Goal: Transaction & Acquisition: Purchase product/service

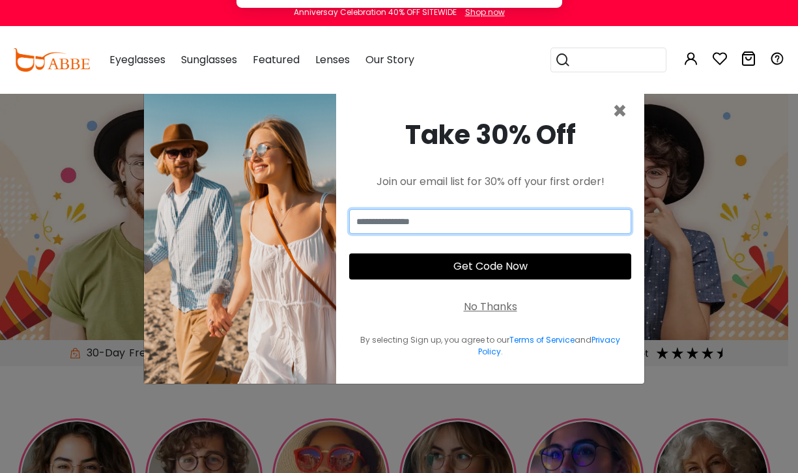
click at [446, 220] on input "email" at bounding box center [490, 221] width 282 height 25
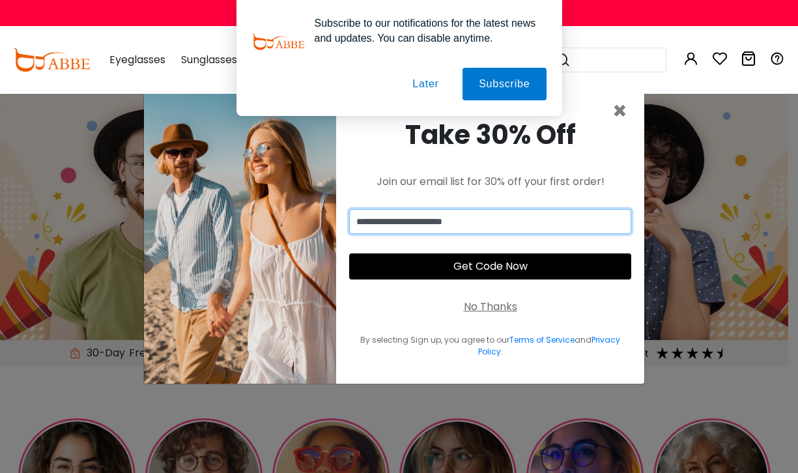
type input "**********"
click at [488, 265] on button "Get Code Now" at bounding box center [490, 266] width 282 height 26
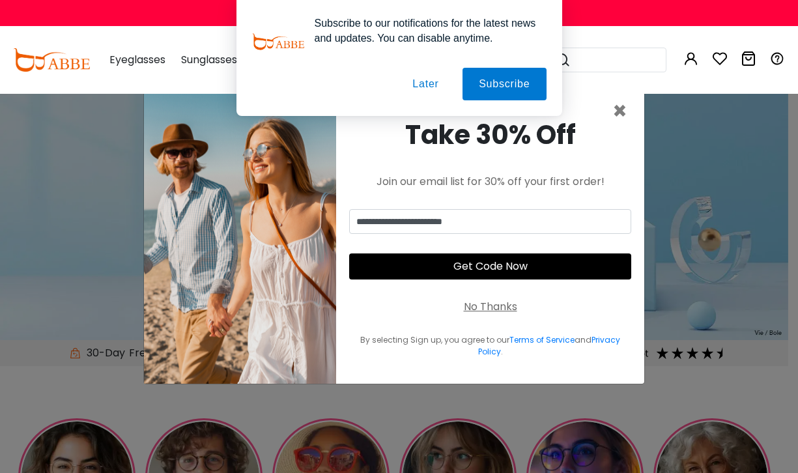
click at [431, 83] on button "Later" at bounding box center [425, 84] width 59 height 33
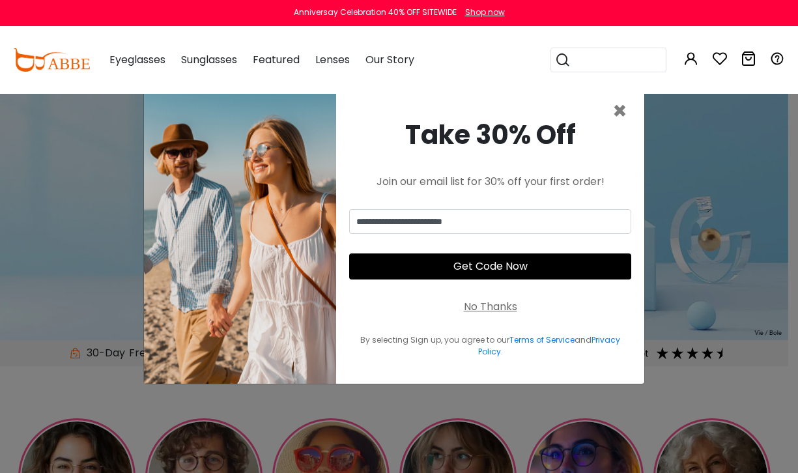
click at [497, 266] on button "Get Code Now" at bounding box center [490, 266] width 282 height 26
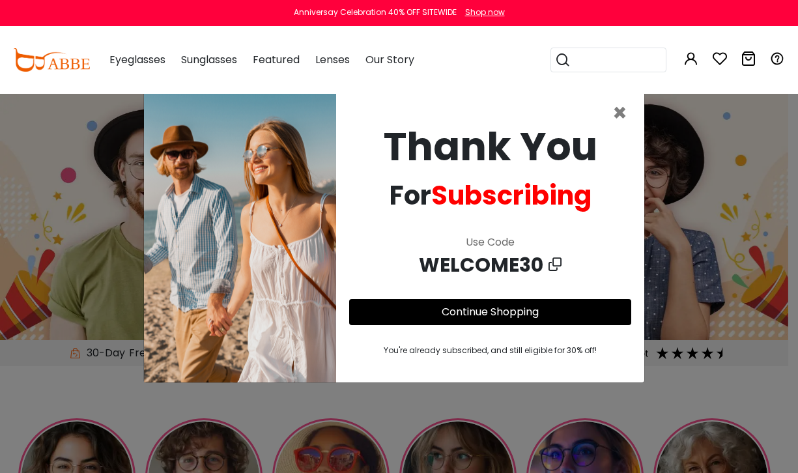
click at [493, 301] on button "Continue Shopping" at bounding box center [490, 312] width 282 height 26
click at [493, 311] on link "Continue Shopping" at bounding box center [490, 311] width 97 height 15
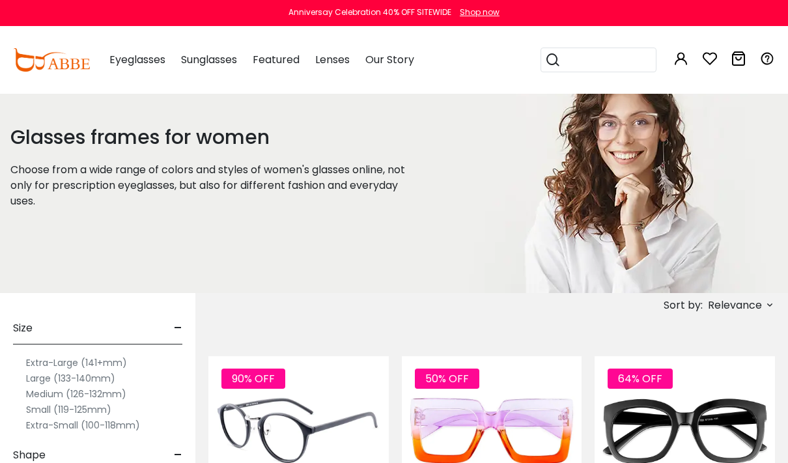
scroll to position [86, 0]
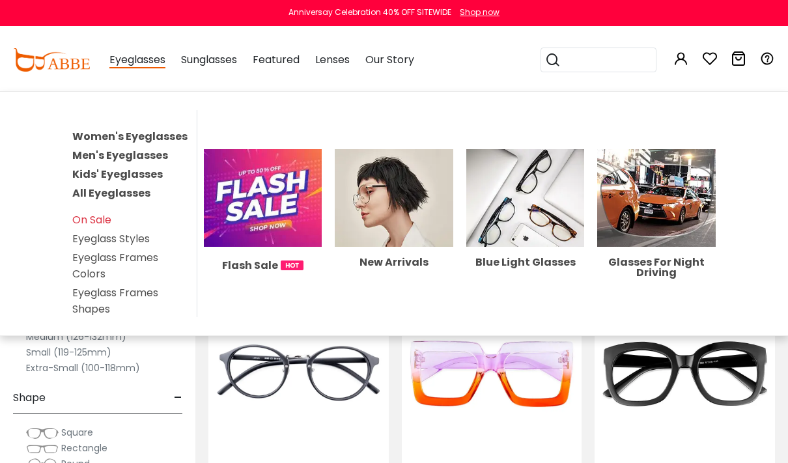
click at [134, 66] on span "Eyeglasses" at bounding box center [137, 60] width 56 height 16
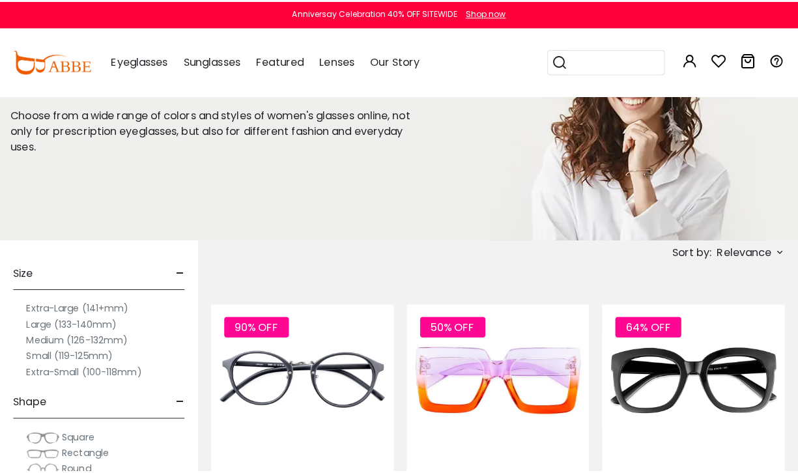
scroll to position [87, 0]
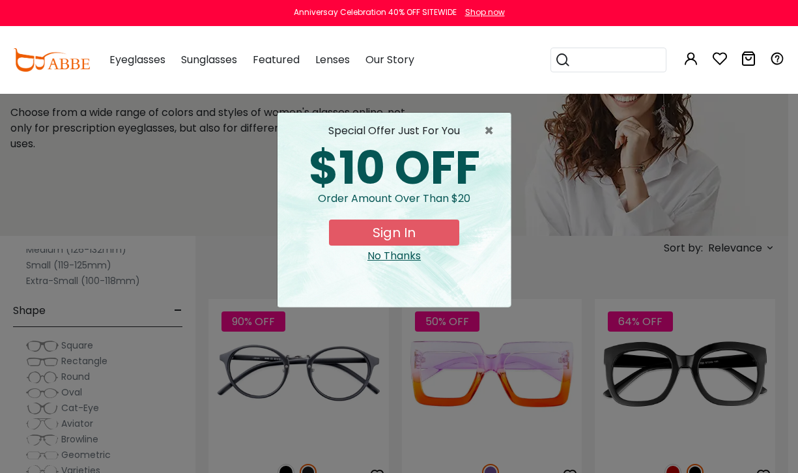
click at [394, 234] on button "Sign In" at bounding box center [394, 233] width 130 height 26
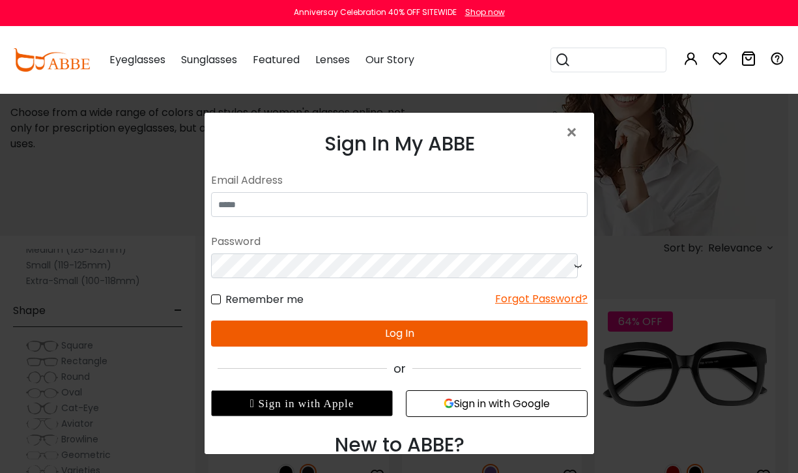
click at [308, 405] on div " Sign in with Apple" at bounding box center [301, 403] width 182 height 26
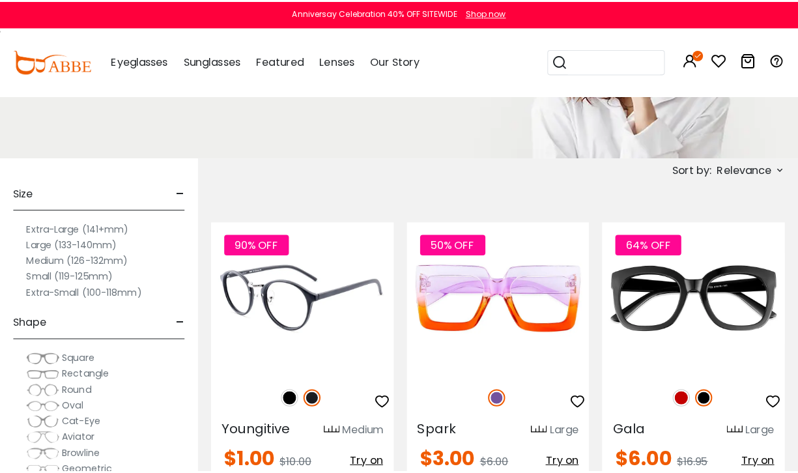
scroll to position [199, 0]
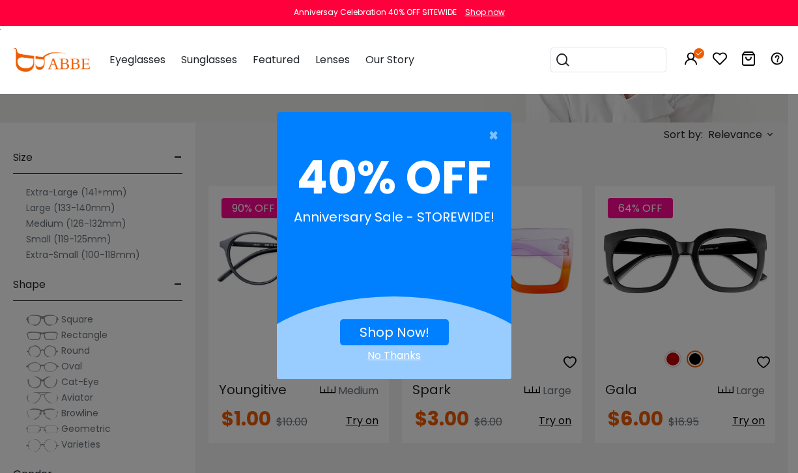
click at [395, 330] on link "Shop Now!" at bounding box center [395, 332] width 70 height 18
click at [381, 325] on link "Shop Now!" at bounding box center [395, 332] width 70 height 18
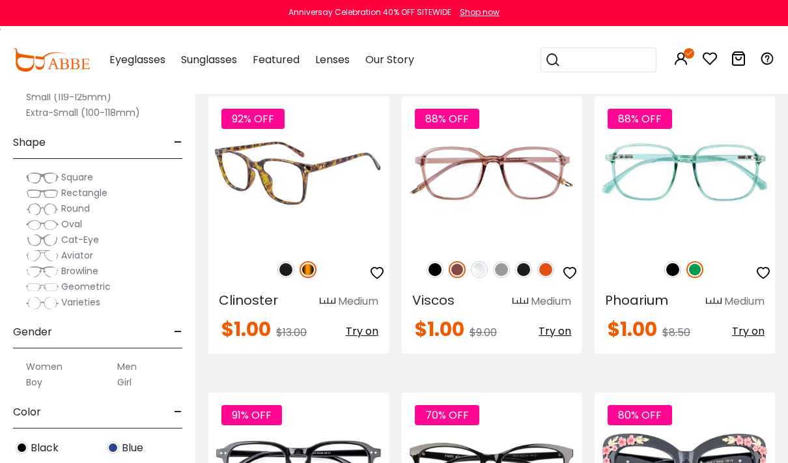
scroll to position [2471, 0]
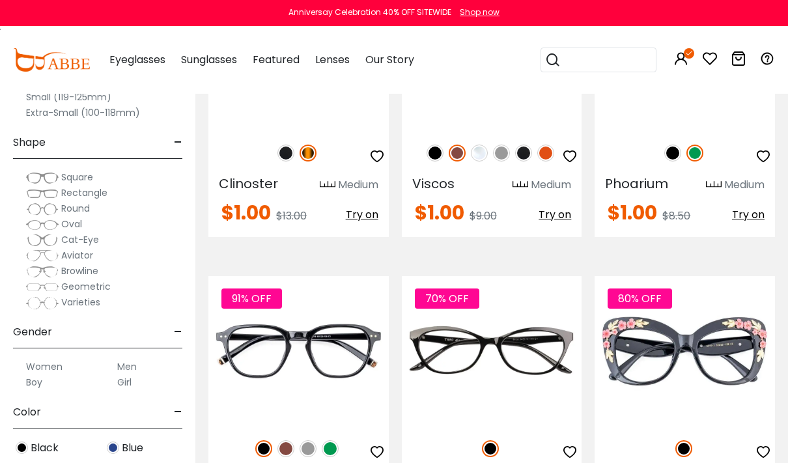
click at [68, 207] on span "Round" at bounding box center [75, 208] width 29 height 13
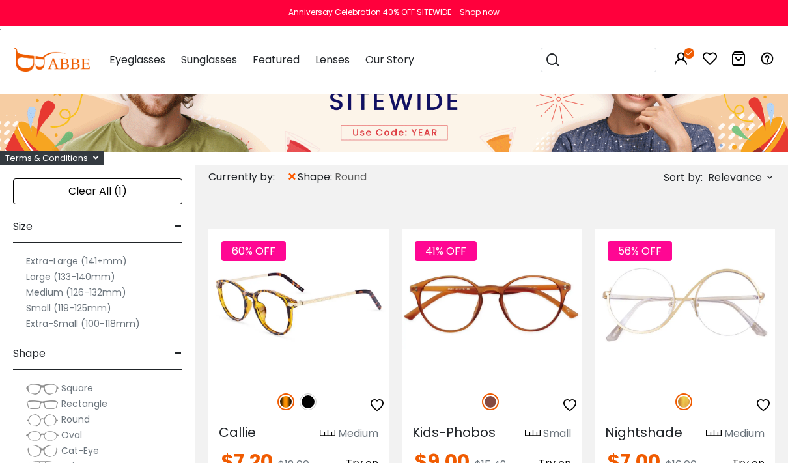
scroll to position [199, 0]
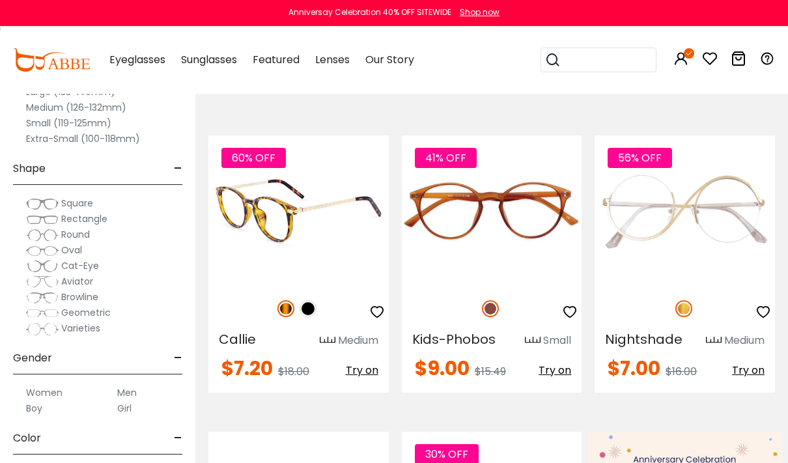
click at [306, 308] on img at bounding box center [308, 308] width 17 height 17
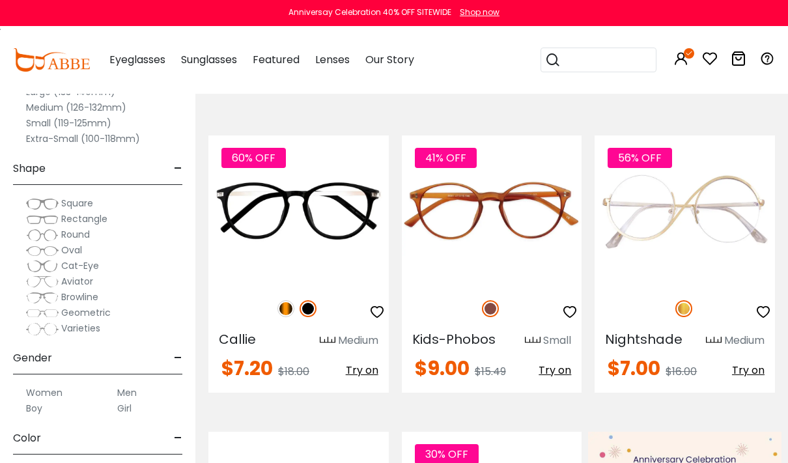
click at [81, 203] on span "Square" at bounding box center [77, 203] width 32 height 13
click at [46, 234] on img at bounding box center [42, 235] width 33 height 13
click at [76, 236] on span "Round" at bounding box center [75, 234] width 29 height 13
click at [70, 236] on span "Round" at bounding box center [75, 234] width 29 height 13
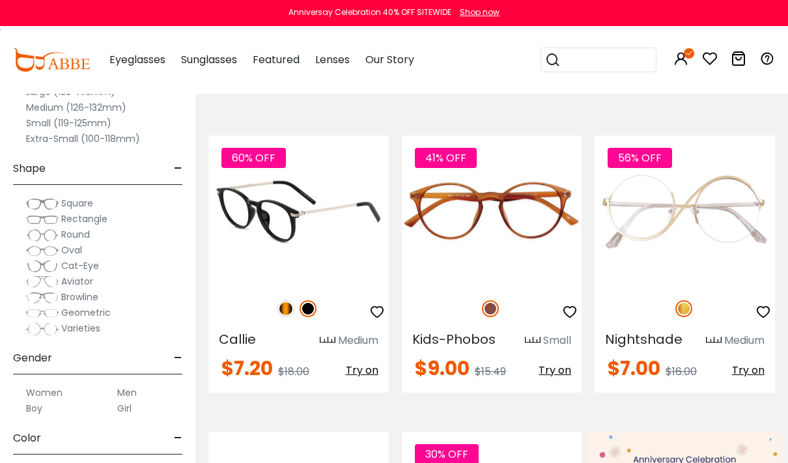
click at [288, 223] on img at bounding box center [298, 211] width 180 height 150
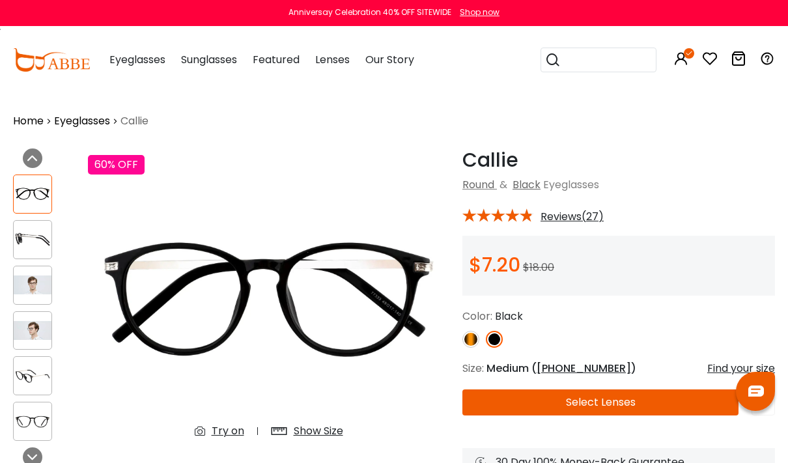
click at [478, 341] on img at bounding box center [471, 339] width 17 height 17
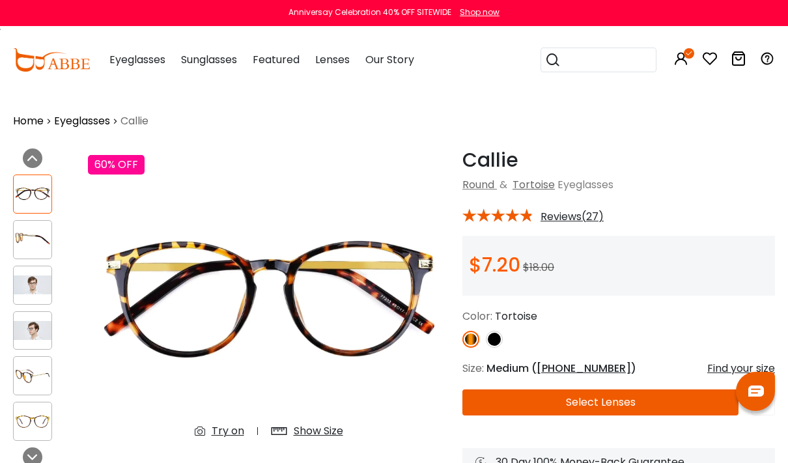
click at [494, 339] on img at bounding box center [494, 339] width 17 height 17
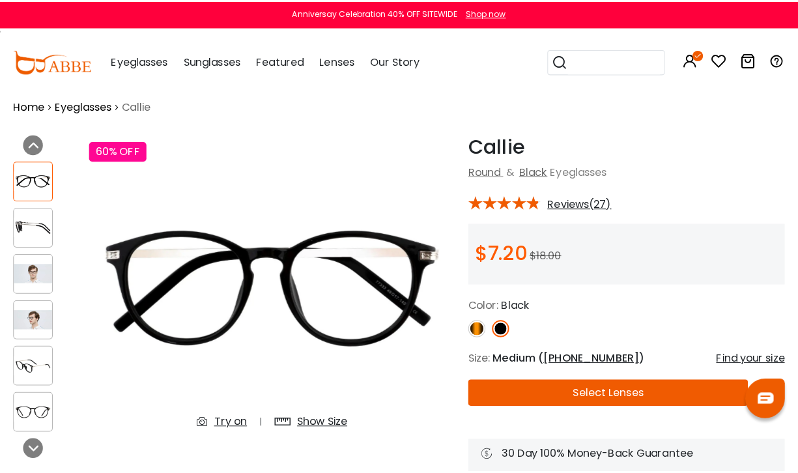
scroll to position [66, 0]
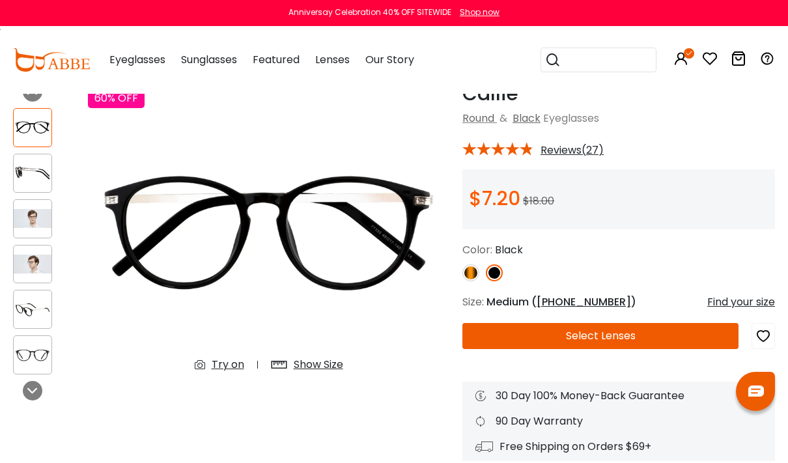
click at [570, 296] on span "49-17-140" at bounding box center [584, 301] width 94 height 15
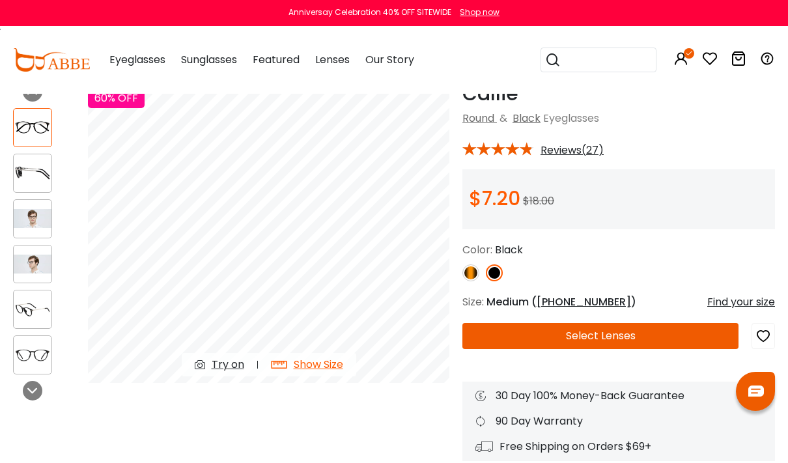
click at [573, 304] on span "49-17-140" at bounding box center [584, 301] width 94 height 15
click at [572, 304] on span "49-17-140" at bounding box center [584, 301] width 94 height 15
click at [728, 302] on div "Find your size" at bounding box center [742, 302] width 68 height 16
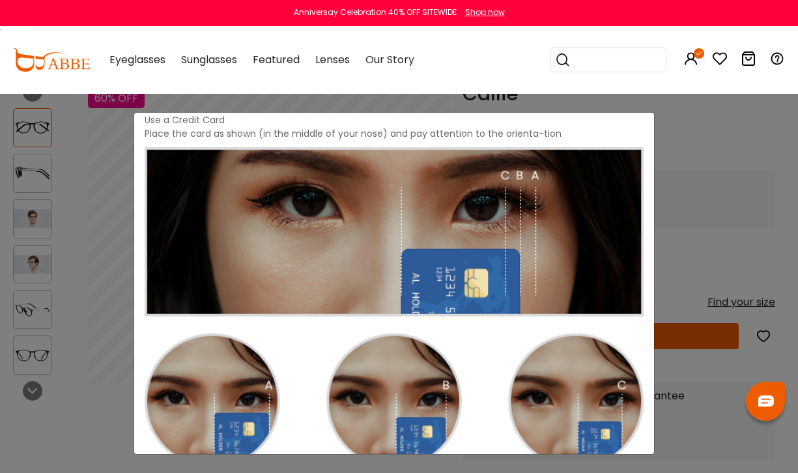
scroll to position [1, 0]
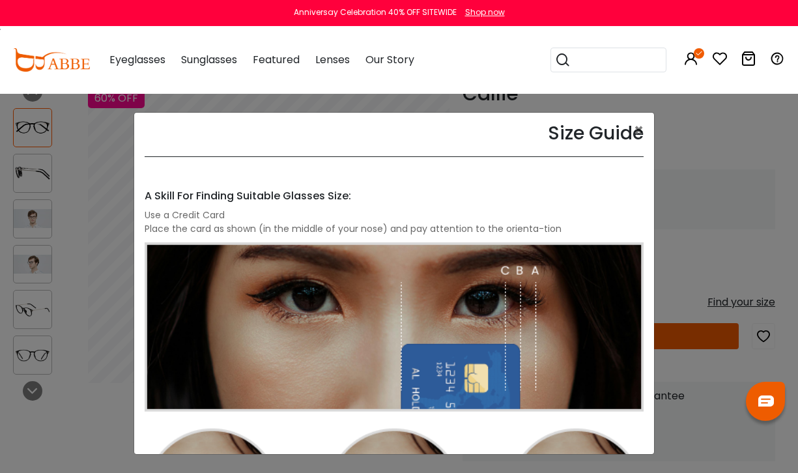
click at [104, 147] on div "Size Guide × A Skill For Finding Suitable Glasses Size: Use a Credit Card Place…" at bounding box center [399, 236] width 798 height 473
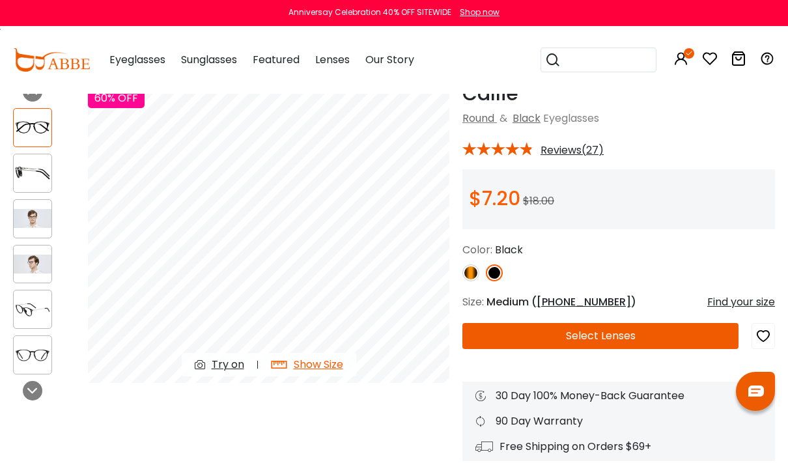
click at [561, 301] on span "49-17-140" at bounding box center [584, 301] width 94 height 15
click at [565, 300] on span "49-17-140" at bounding box center [584, 301] width 94 height 15
click at [567, 302] on span "49-17-140" at bounding box center [584, 301] width 94 height 15
click at [750, 300] on div "Find your size" at bounding box center [742, 302] width 68 height 16
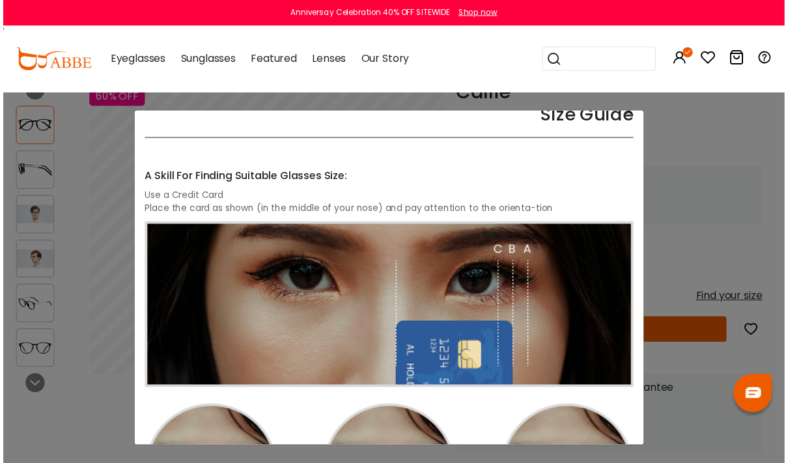
scroll to position [0, 0]
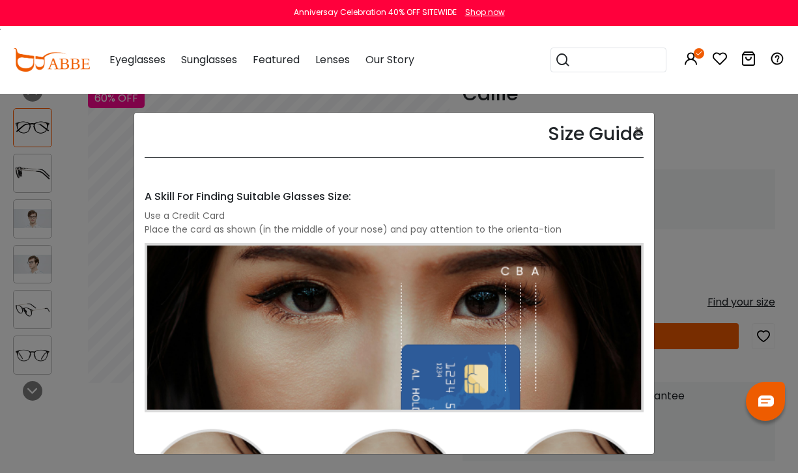
click at [749, 245] on div "Size Guide × A Skill For Finding Suitable Glasses Size: Use a Credit Card Place…" at bounding box center [399, 236] width 798 height 473
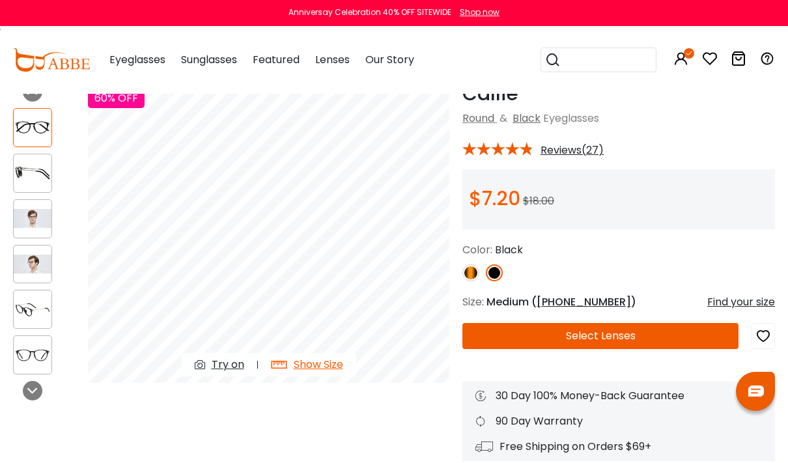
click at [607, 335] on button "Select Lenses" at bounding box center [601, 336] width 276 height 26
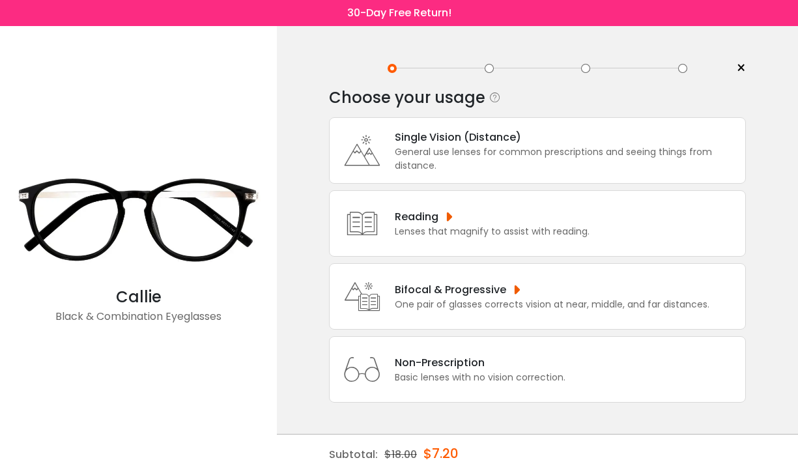
click at [429, 159] on div "General use lenses for common prescriptions and seeing things from distance." at bounding box center [567, 158] width 344 height 27
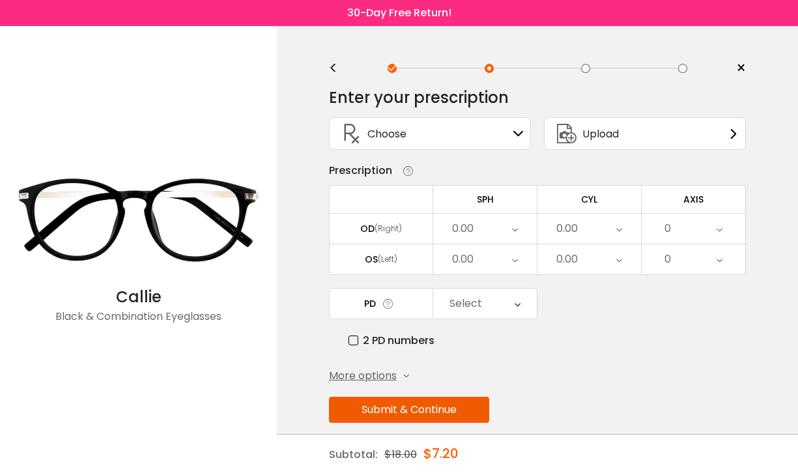
click at [517, 235] on icon at bounding box center [515, 229] width 6 height 30
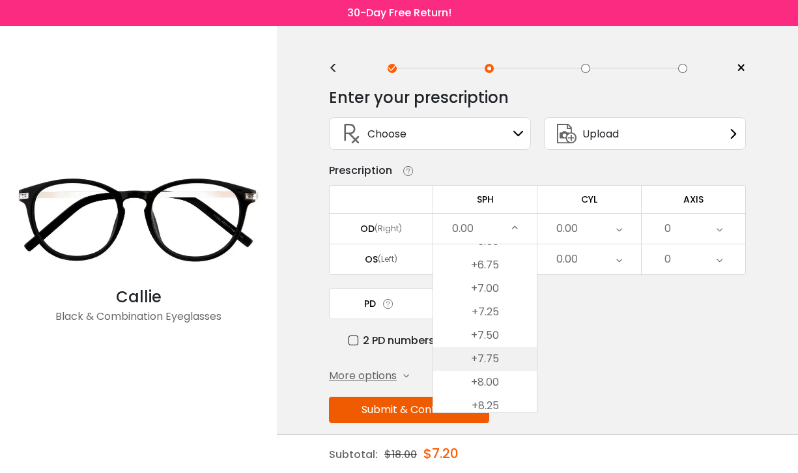
scroll to position [2521, 0]
click at [493, 407] on li "+8.25" at bounding box center [485, 408] width 104 height 23
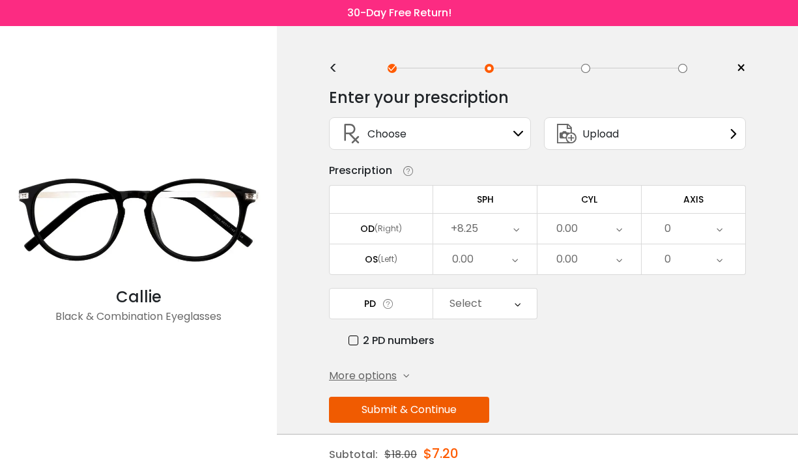
click at [616, 233] on div "0.00" at bounding box center [589, 229] width 104 height 30
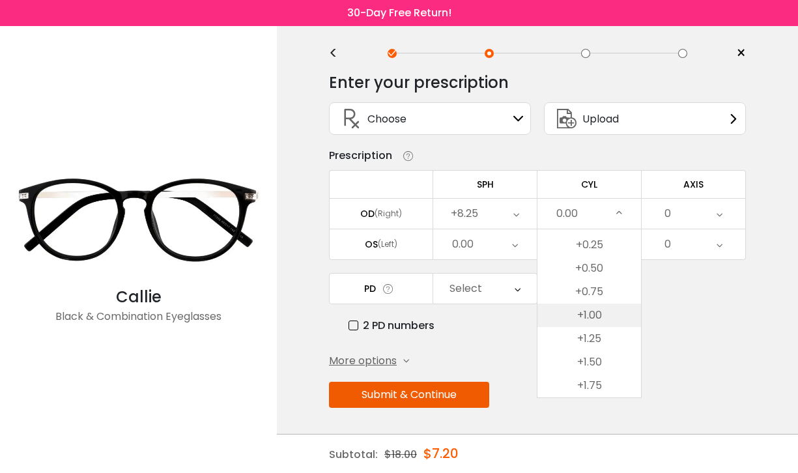
scroll to position [647, 0]
click at [599, 345] on li "+1.75" at bounding box center [589, 344] width 104 height 23
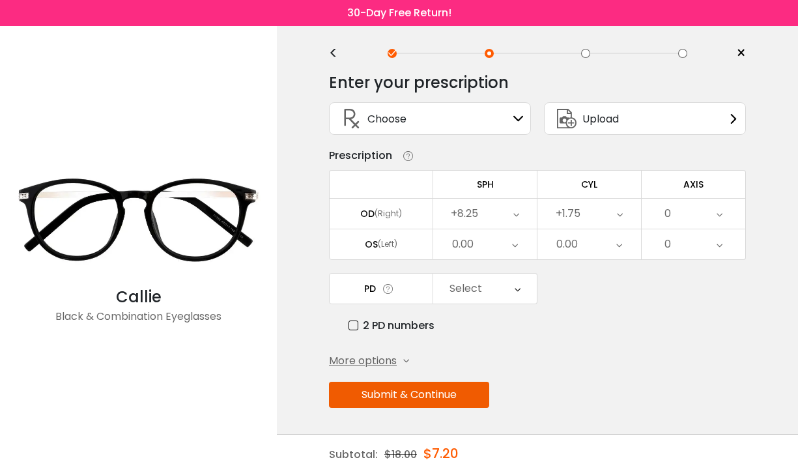
click at [715, 220] on div "0" at bounding box center [694, 214] width 104 height 30
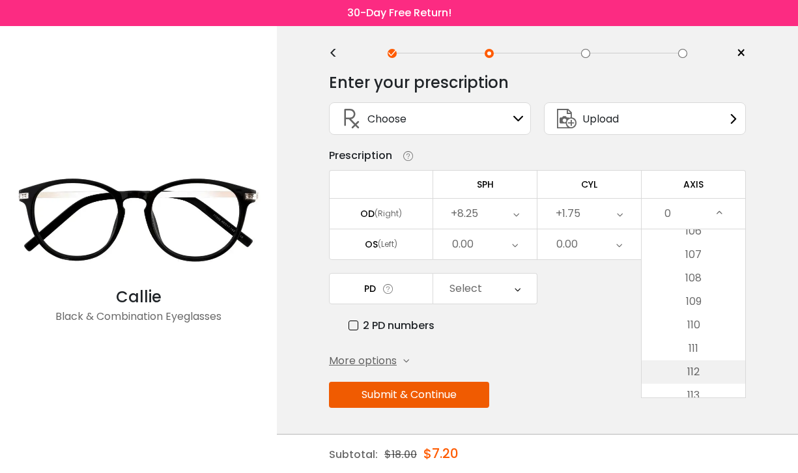
scroll to position [2220, 0]
click at [715, 363] on li "100" at bounding box center [694, 366] width 104 height 23
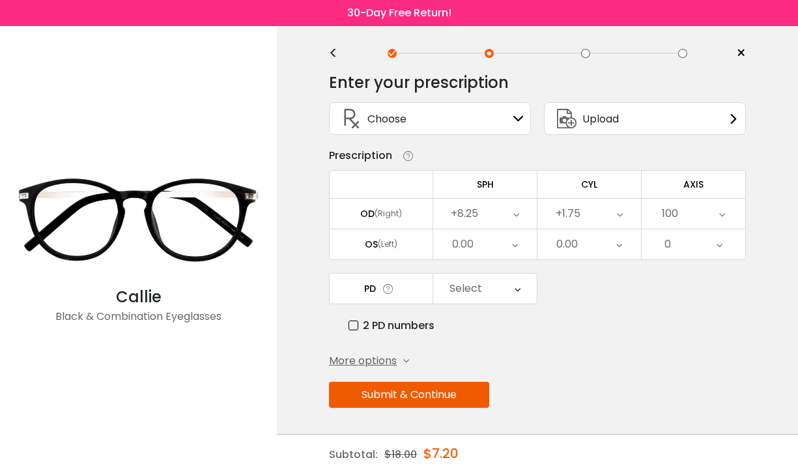
click at [523, 246] on div "0.00" at bounding box center [485, 244] width 104 height 30
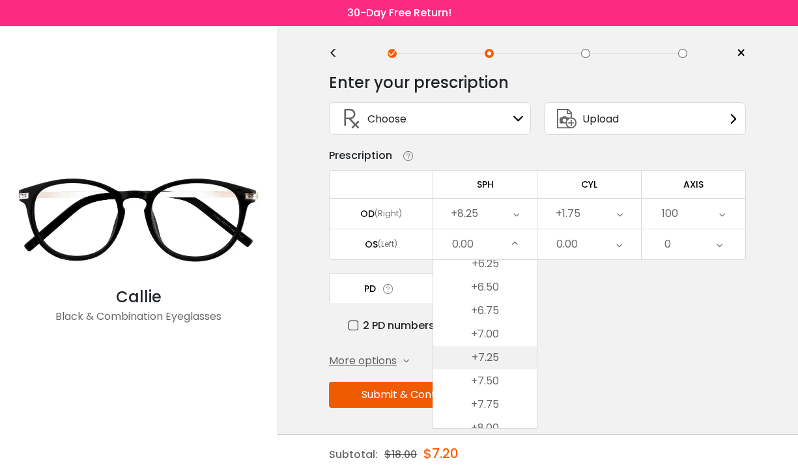
scroll to position [2620, 0]
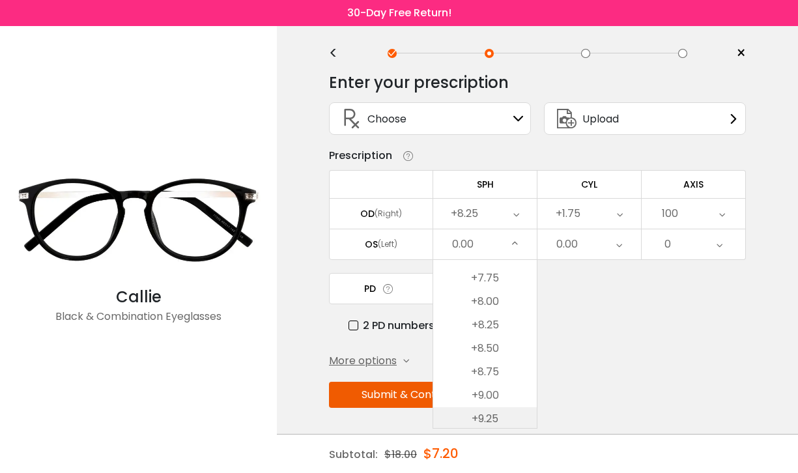
click at [492, 418] on li "+9.25" at bounding box center [485, 418] width 104 height 23
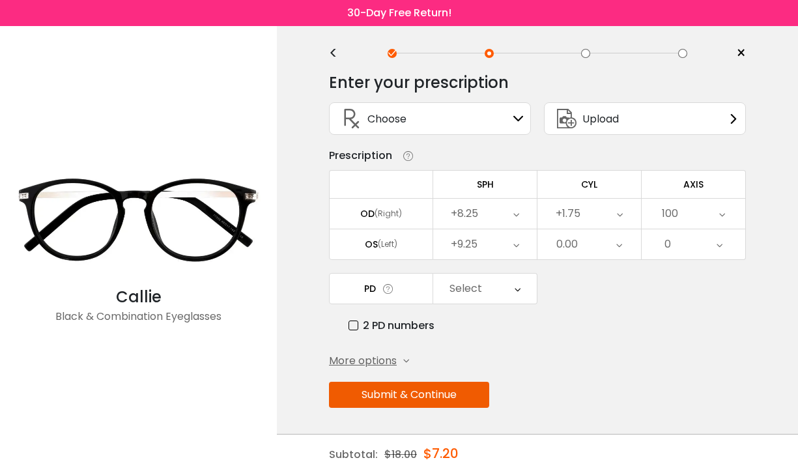
click at [623, 245] on div "0.00" at bounding box center [589, 244] width 104 height 30
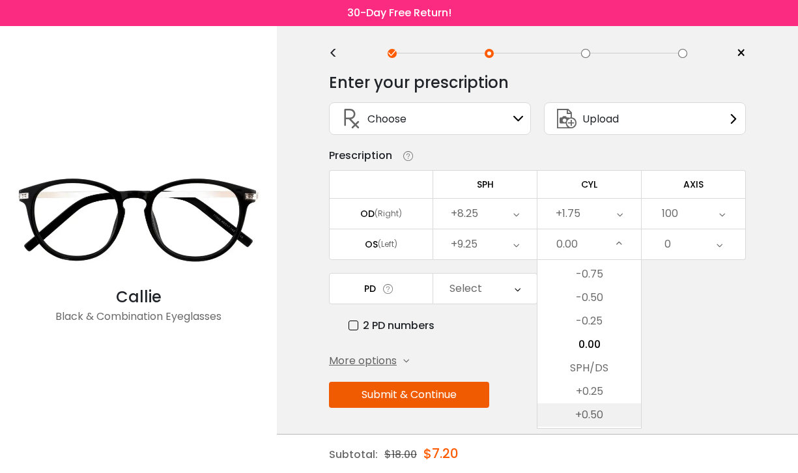
scroll to position [531, 0]
click at [608, 392] on li "+0.75" at bounding box center [589, 397] width 104 height 23
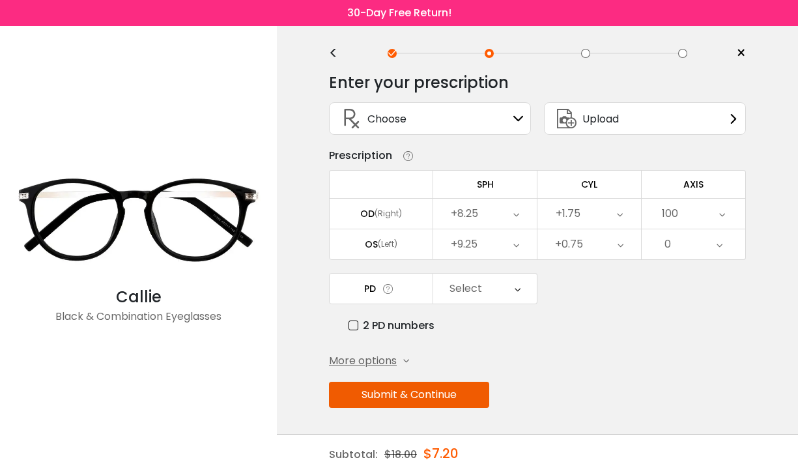
click at [723, 246] on div "0" at bounding box center [694, 244] width 104 height 30
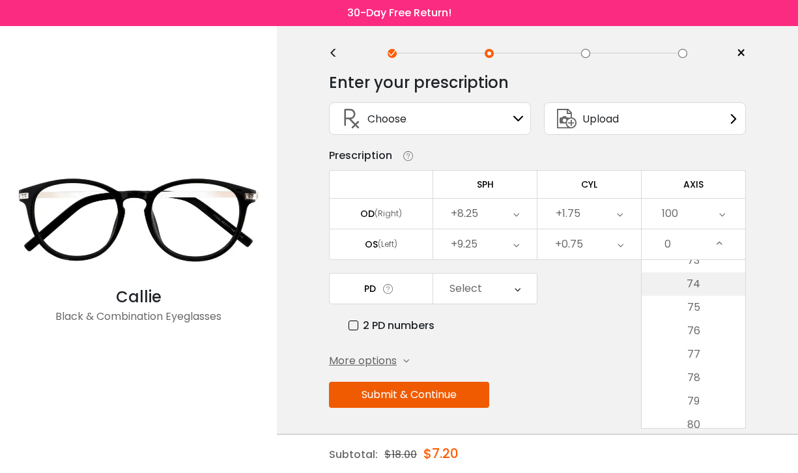
scroll to position [1824, 0]
click at [692, 326] on li "80" at bounding box center [694, 323] width 104 height 23
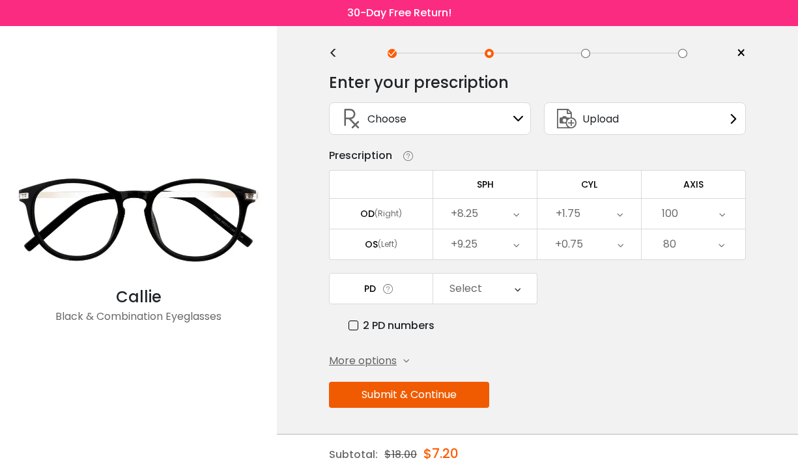
click at [524, 119] on icon at bounding box center [518, 118] width 10 height 10
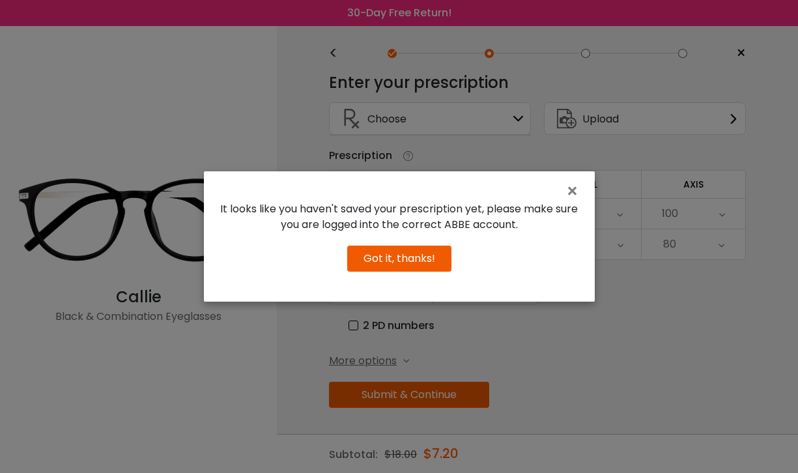
click at [431, 259] on button "Got it, thanks!" at bounding box center [399, 259] width 104 height 26
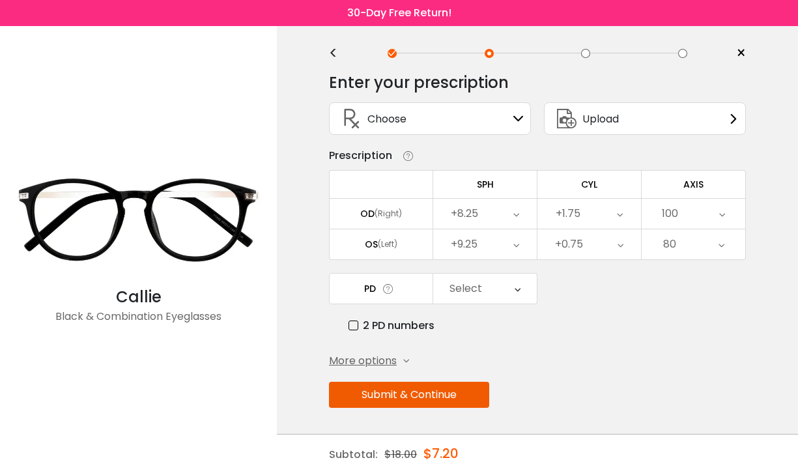
click at [603, 343] on div "Enter your prescription SPH (Sphere) Lens strength needed to correct your visio…" at bounding box center [537, 268] width 417 height 410
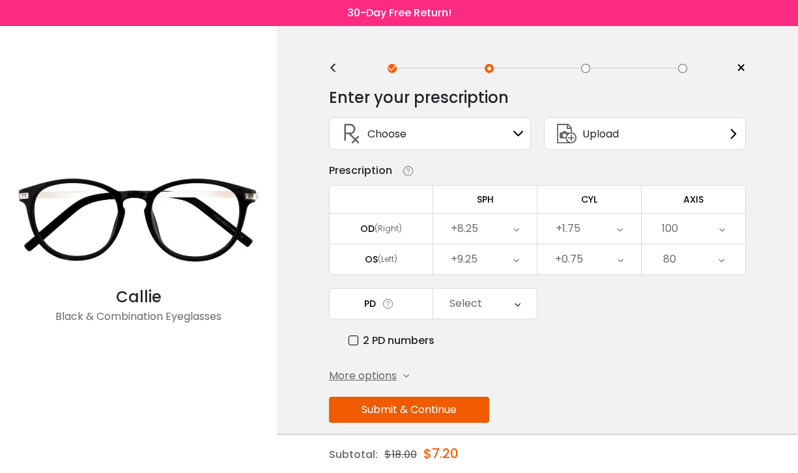
click at [360, 344] on label "2 PD numbers" at bounding box center [392, 340] width 86 height 16
click at [354, 344] on label "2 PD numbers" at bounding box center [392, 340] width 86 height 16
click at [575, 358] on div "Enter your prescription SPH (Sphere) Lens strength needed to correct your visio…" at bounding box center [537, 283] width 417 height 410
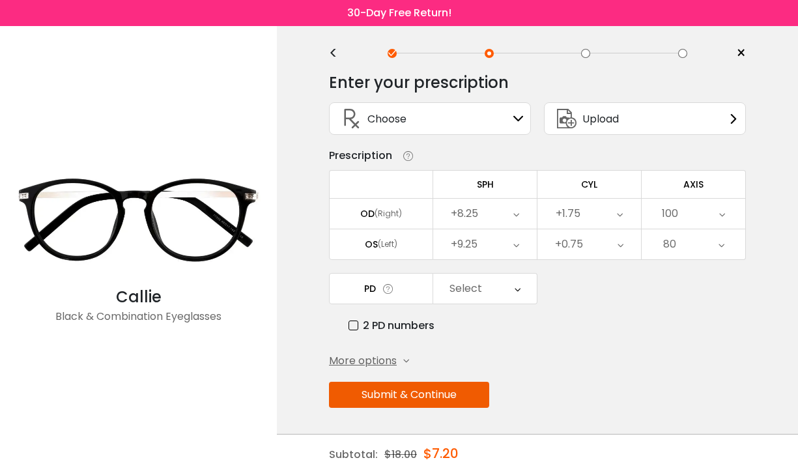
scroll to position [18, 0]
click at [354, 328] on label "2 PD numbers" at bounding box center [392, 325] width 86 height 16
click at [509, 285] on div "Right PD" at bounding box center [485, 289] width 104 height 30
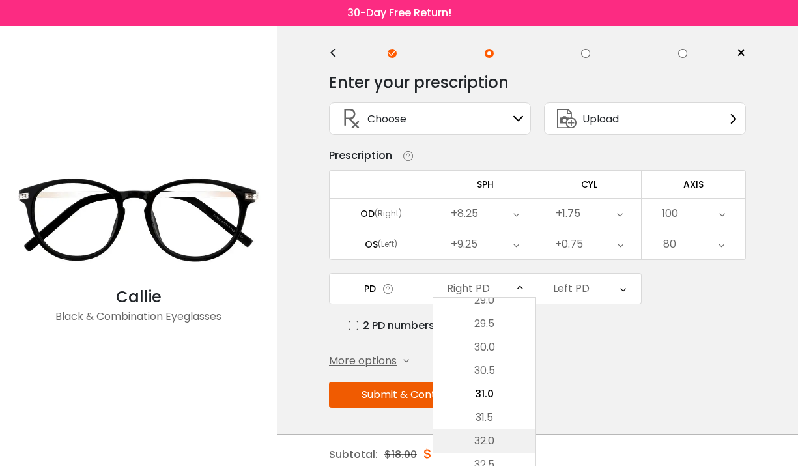
click at [491, 436] on li "32.0" at bounding box center [484, 440] width 102 height 23
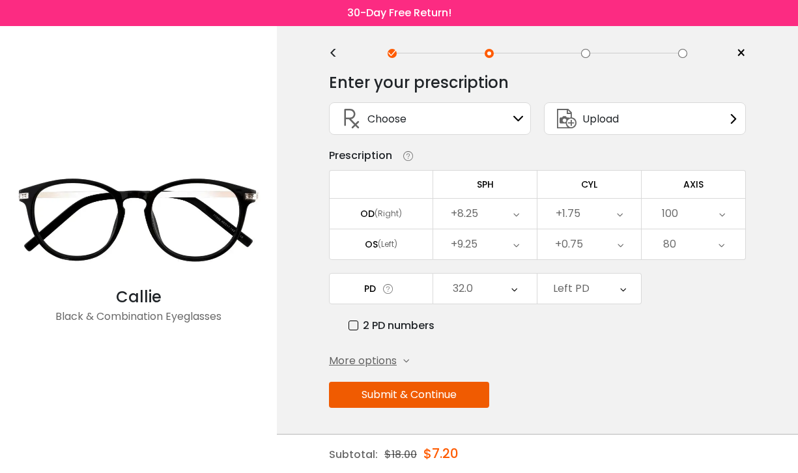
click at [623, 287] on icon at bounding box center [623, 289] width 6 height 30
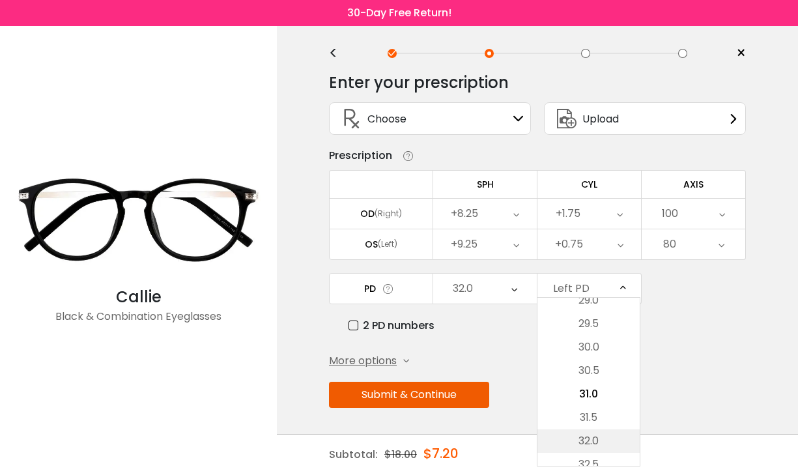
click at [591, 444] on li "32.0" at bounding box center [588, 440] width 102 height 23
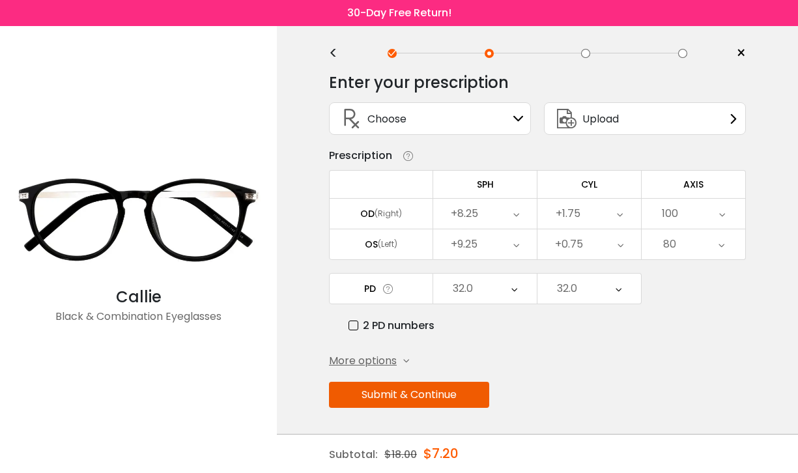
click at [433, 399] on button "Submit & Continue" at bounding box center [409, 395] width 160 height 26
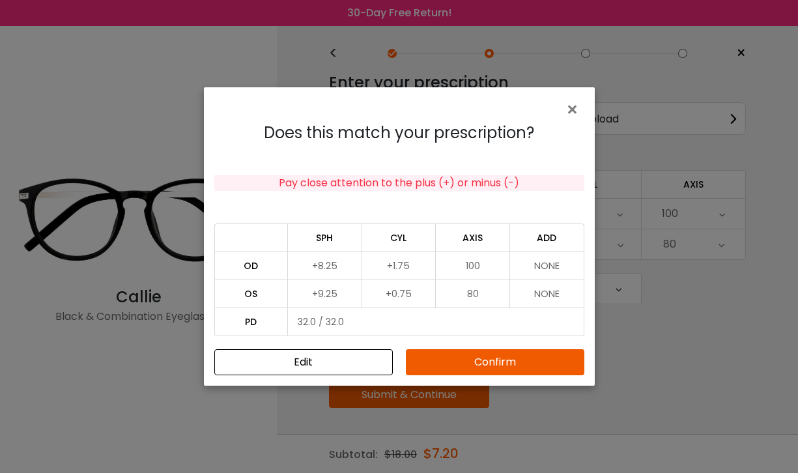
click at [334, 268] on td "+8.25" at bounding box center [325, 265] width 74 height 28
click at [338, 270] on td "+8.25" at bounding box center [325, 265] width 74 height 28
click at [319, 362] on button "Edit" at bounding box center [303, 362] width 179 height 26
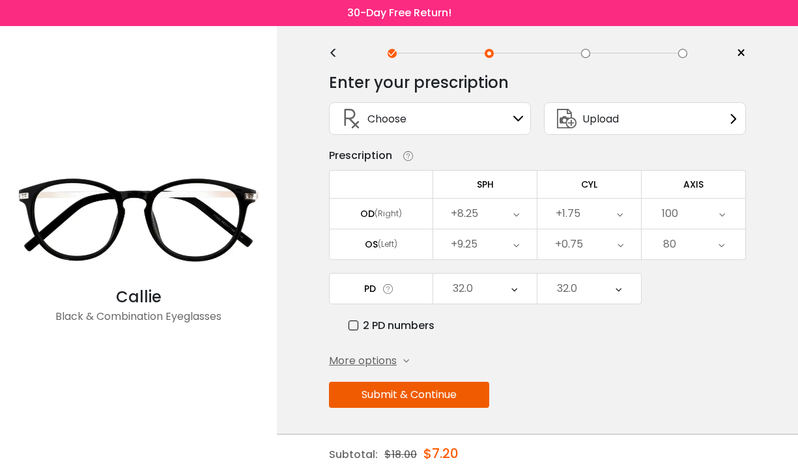
click at [515, 216] on icon at bounding box center [516, 214] width 6 height 30
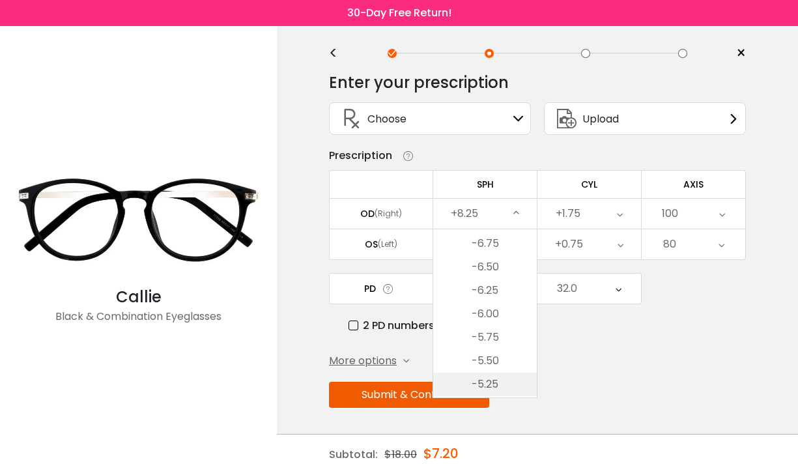
scroll to position [1159, 0]
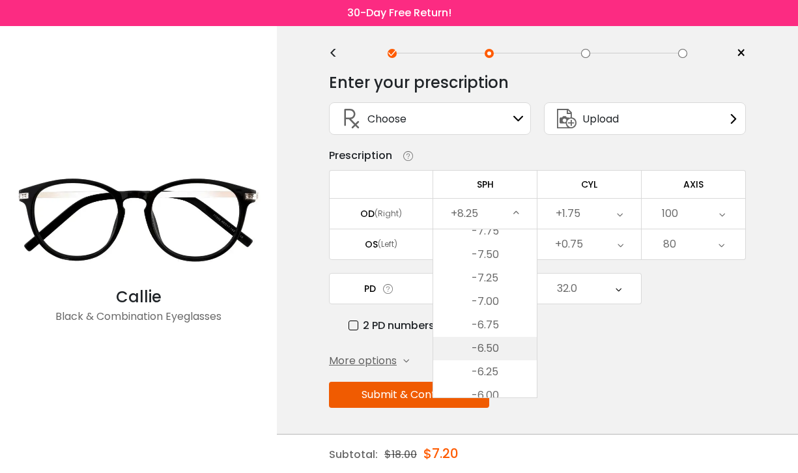
click at [502, 347] on li "-6.50" at bounding box center [485, 348] width 104 height 23
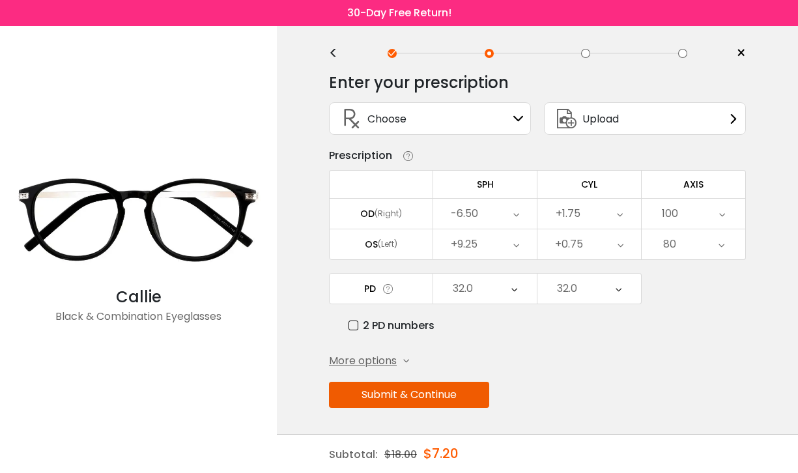
click at [617, 210] on icon at bounding box center [620, 214] width 6 height 30
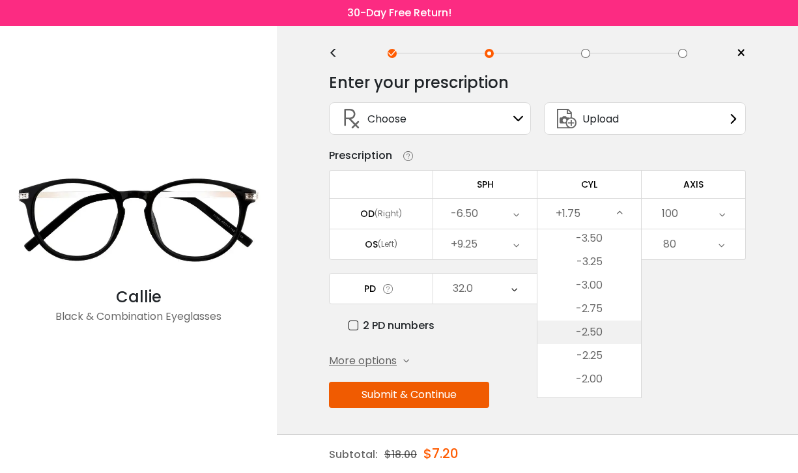
scroll to position [286, 0]
click at [601, 352] on li "-1.75" at bounding box center [589, 353] width 104 height 23
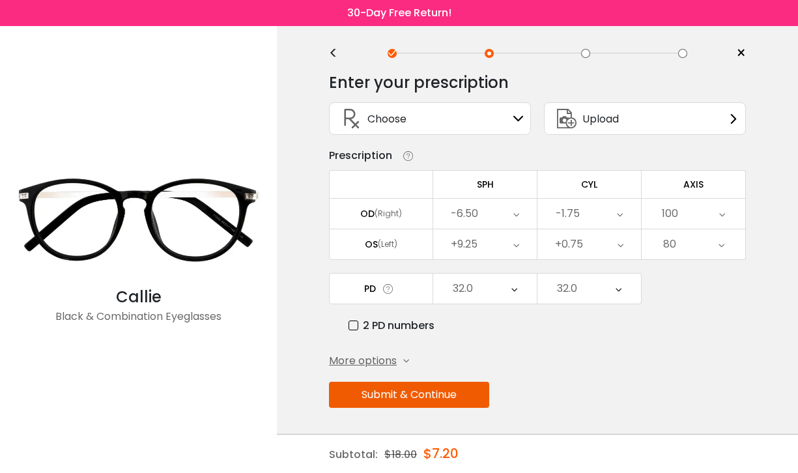
click at [725, 216] on div "100" at bounding box center [694, 214] width 104 height 30
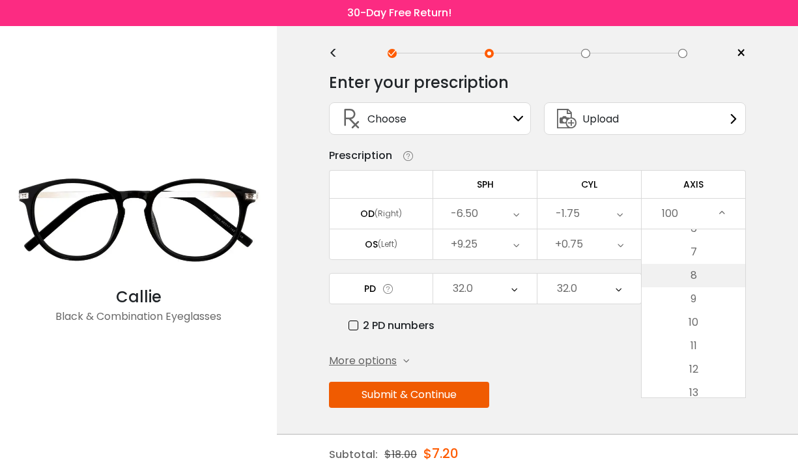
scroll to position [85, 0]
click at [697, 390] on li "10" at bounding box center [694, 390] width 104 height 23
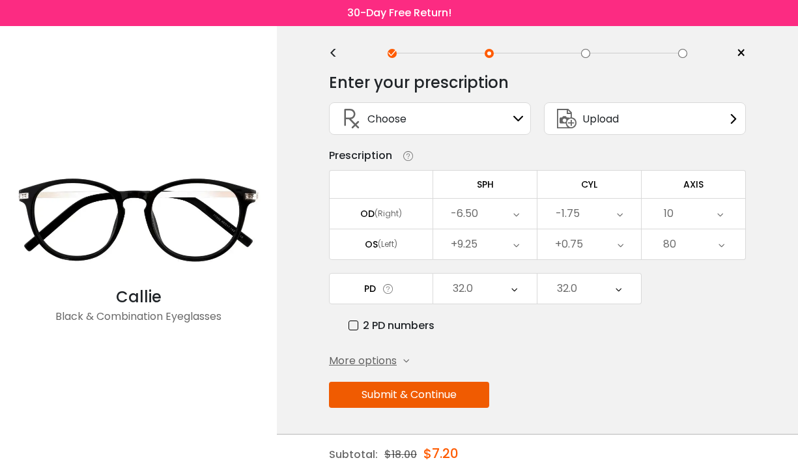
click at [509, 246] on div "+9.25" at bounding box center [485, 244] width 104 height 30
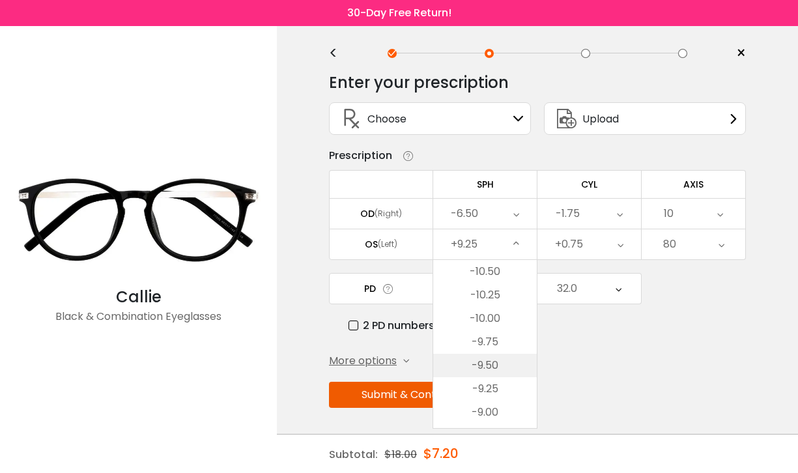
scroll to position [977, 0]
click at [501, 349] on li "-8.75" at bounding box center [485, 350] width 104 height 23
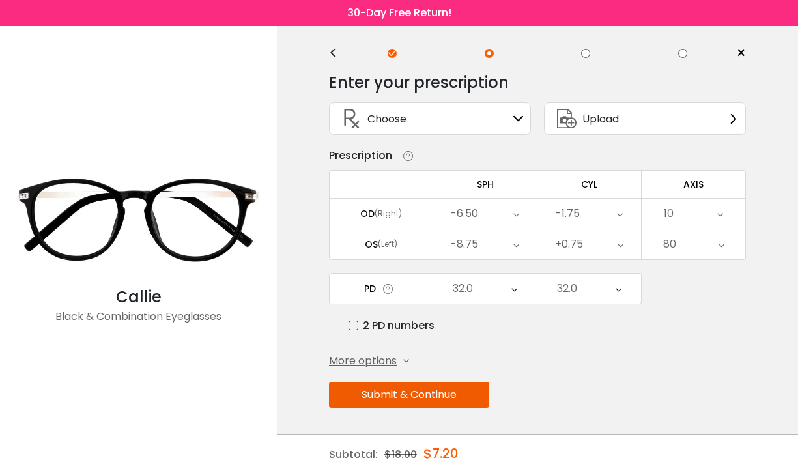
click at [625, 247] on div "+0.75" at bounding box center [589, 244] width 104 height 30
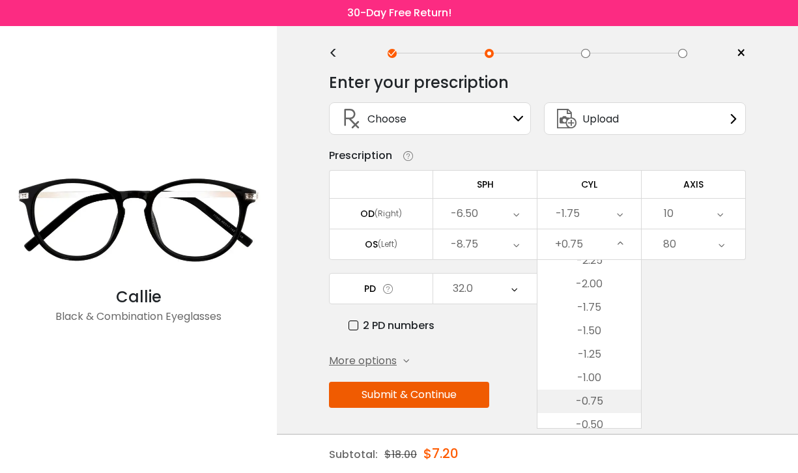
scroll to position [407, 0]
click at [602, 358] on li "-0.75" at bounding box center [589, 356] width 104 height 23
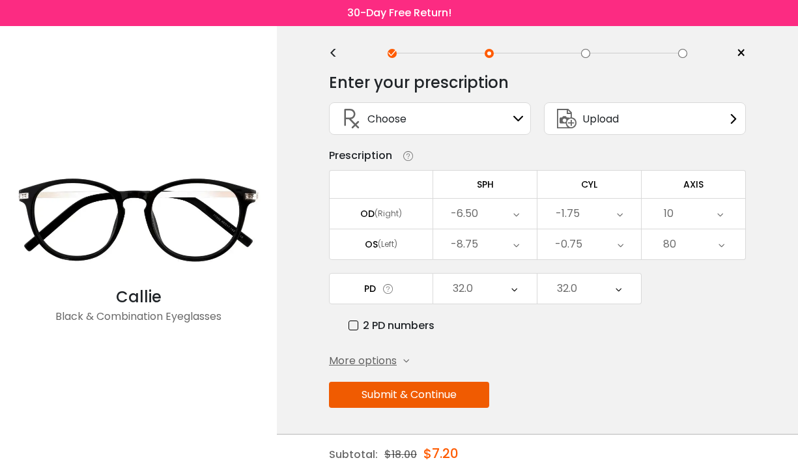
click at [719, 244] on icon at bounding box center [722, 244] width 6 height 30
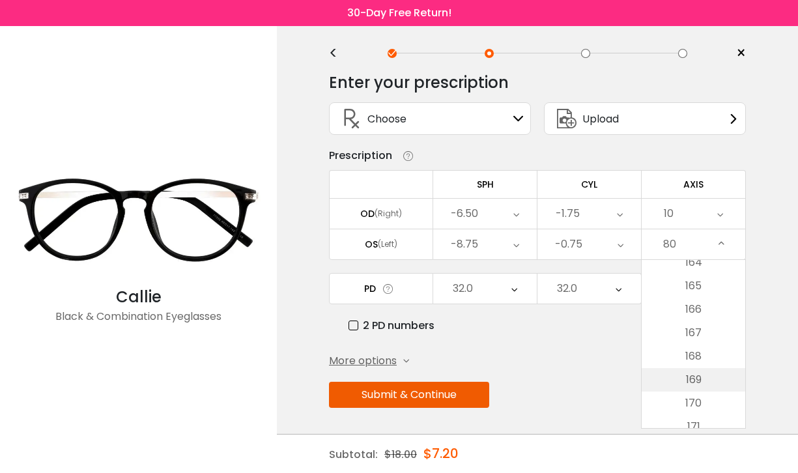
scroll to position [3922, 0]
click at [700, 336] on li "170" at bounding box center [694, 336] width 104 height 23
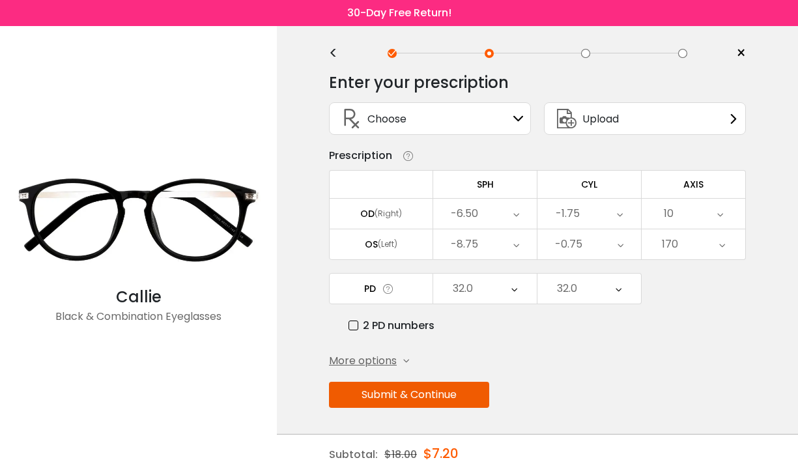
click at [431, 392] on button "Submit & Continue" at bounding box center [409, 395] width 160 height 26
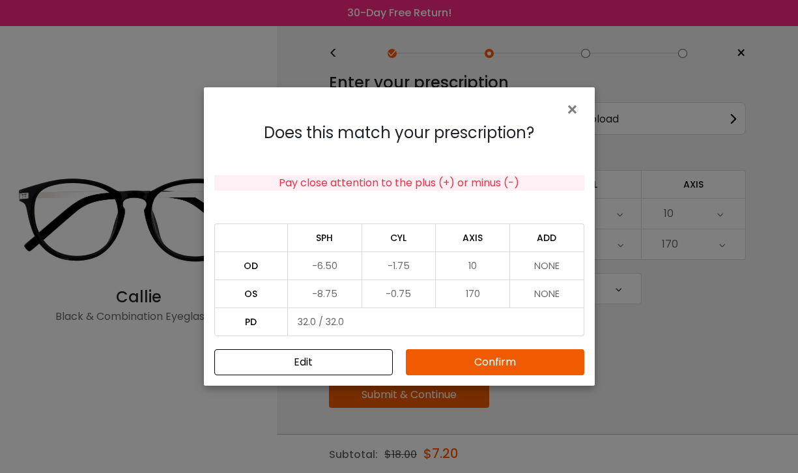
click at [519, 362] on button "Confirm" at bounding box center [495, 362] width 179 height 26
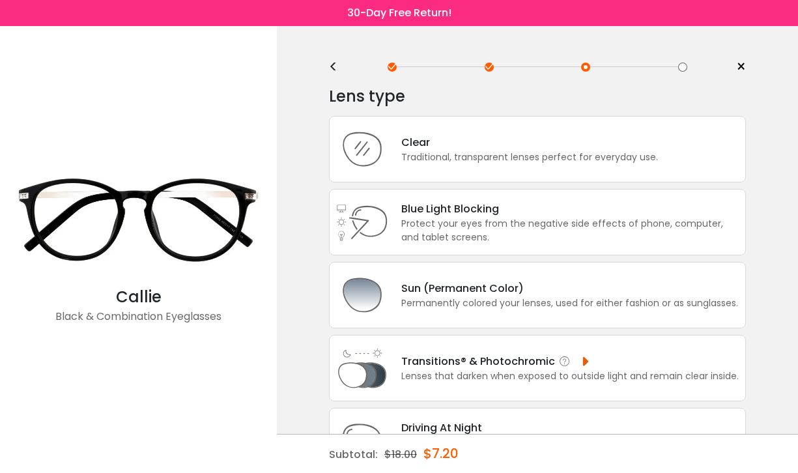
scroll to position [0, 0]
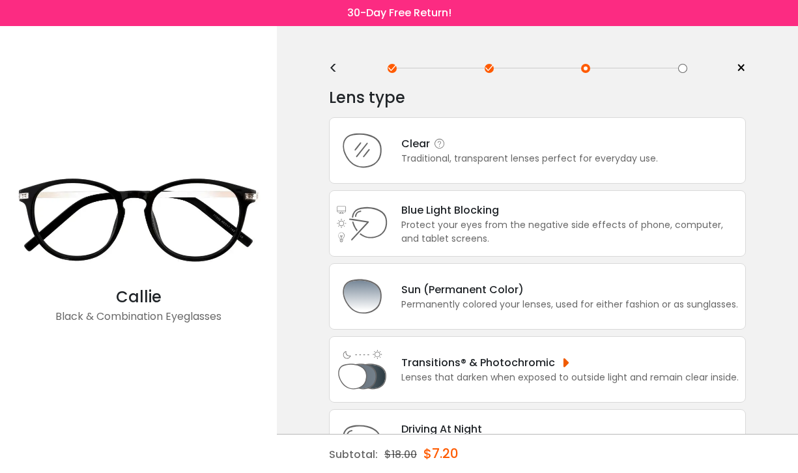
click at [689, 163] on div "Clear Traditional, transparent lenses perfect for everyday use." at bounding box center [537, 150] width 417 height 66
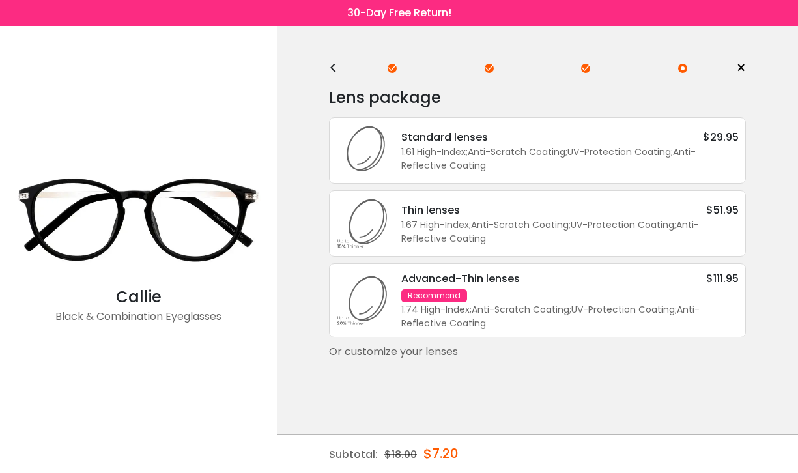
click at [648, 160] on div "1.61 High-Index ; Anti-Scratch Coating ; UV-Protection Coating ; Anti-Reflectiv…" at bounding box center [569, 158] width 337 height 27
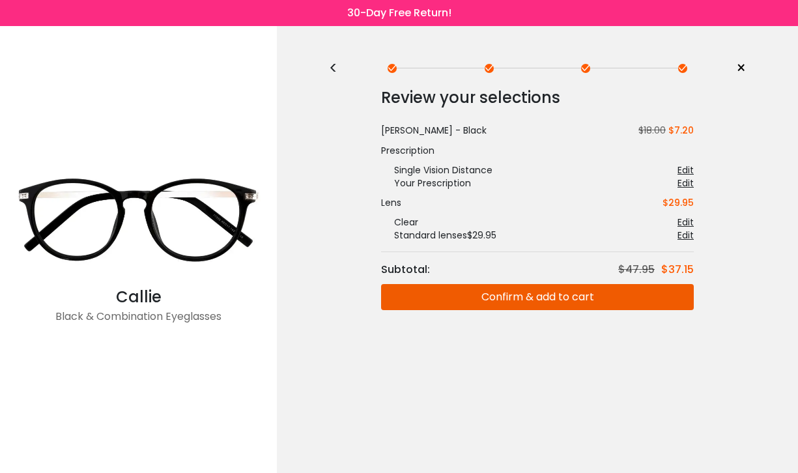
click at [549, 298] on button "Confirm & add to cart" at bounding box center [537, 297] width 313 height 26
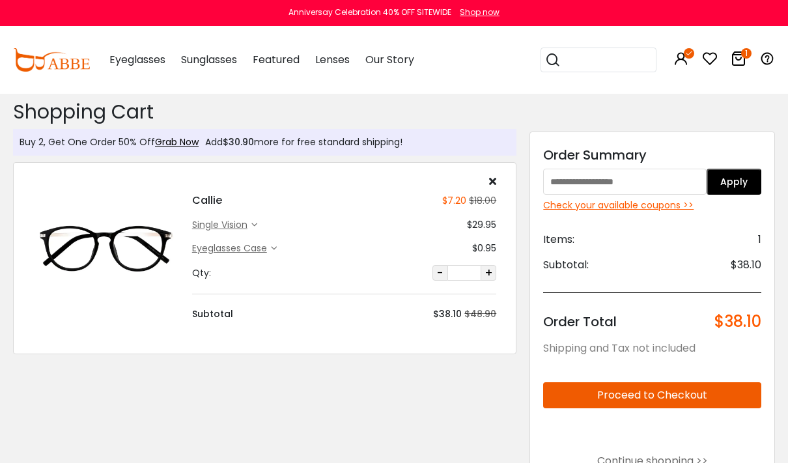
click at [654, 204] on div "Check your available coupons >>" at bounding box center [652, 206] width 218 height 14
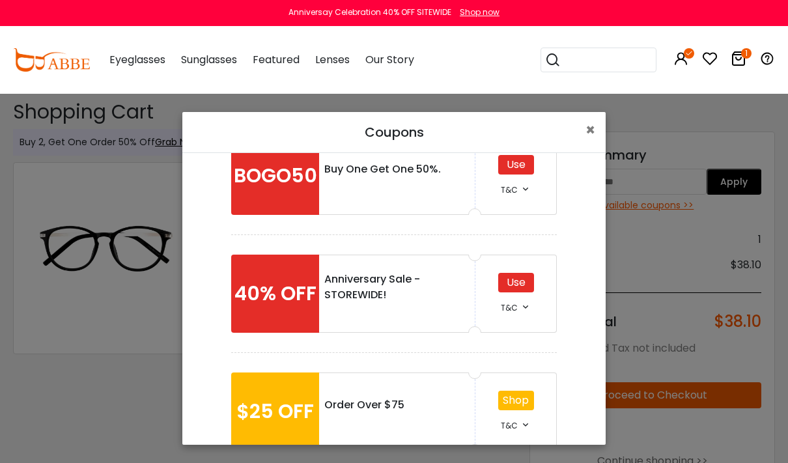
scroll to position [87, 0]
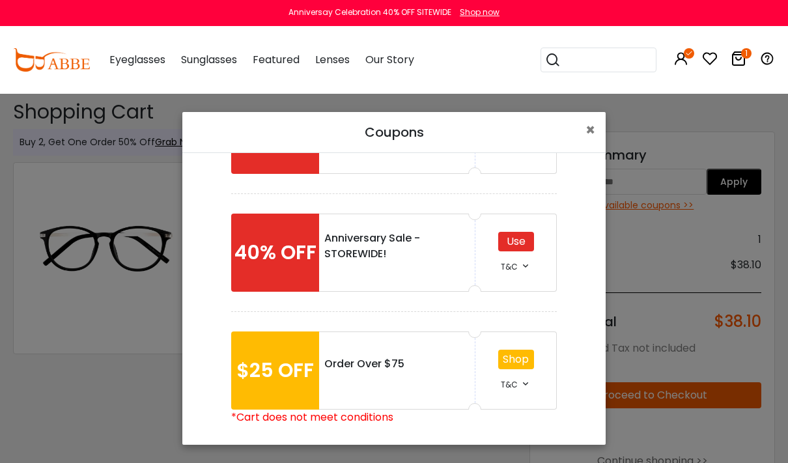
click at [511, 242] on div "Use" at bounding box center [516, 242] width 36 height 20
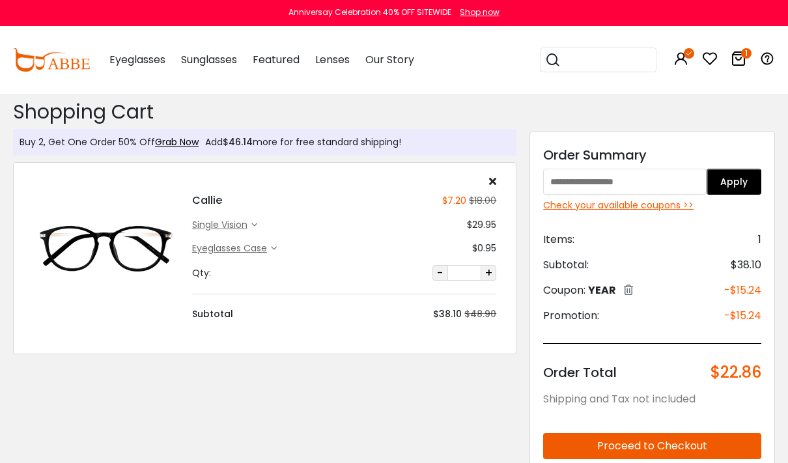
click at [734, 185] on button "Apply" at bounding box center [734, 182] width 55 height 26
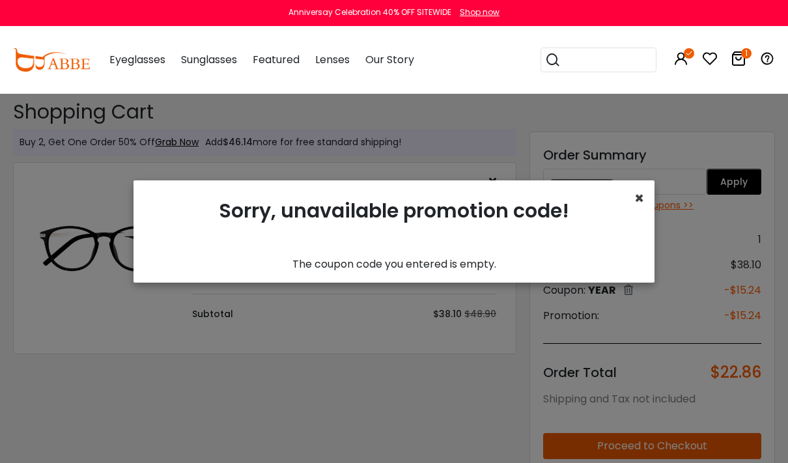
click at [635, 201] on span "×" at bounding box center [640, 198] width 10 height 21
